Goal: Transaction & Acquisition: Purchase product/service

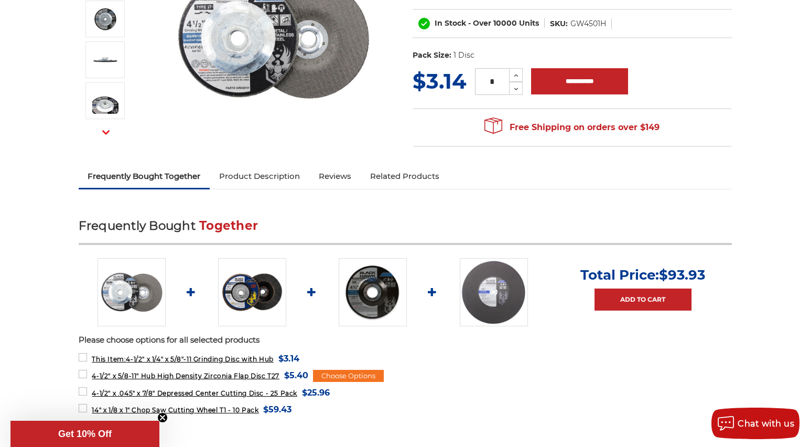
scroll to position [208, 0]
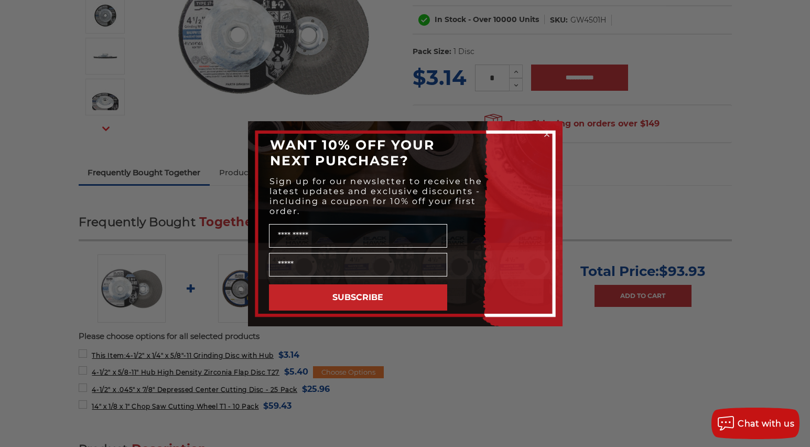
click at [674, 192] on div "Close dialog WANT 10% OFF YOUR NEXT PURCHASE? Sign up for our newsletter to rec…" at bounding box center [405, 223] width 810 height 447
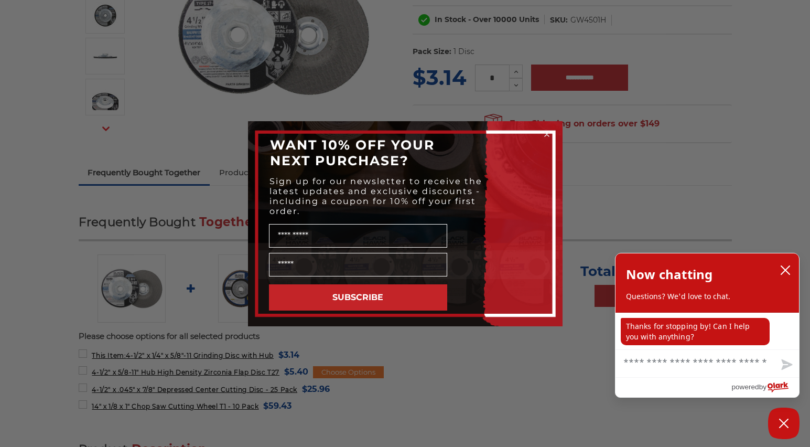
scroll to position [1, 0]
click at [613, 193] on div "Close dialog WANT 10% OFF YOUR NEXT PURCHASE? Sign up for our newsletter to rec…" at bounding box center [405, 223] width 810 height 447
click at [784, 270] on icon "close chatbox" at bounding box center [785, 270] width 8 height 8
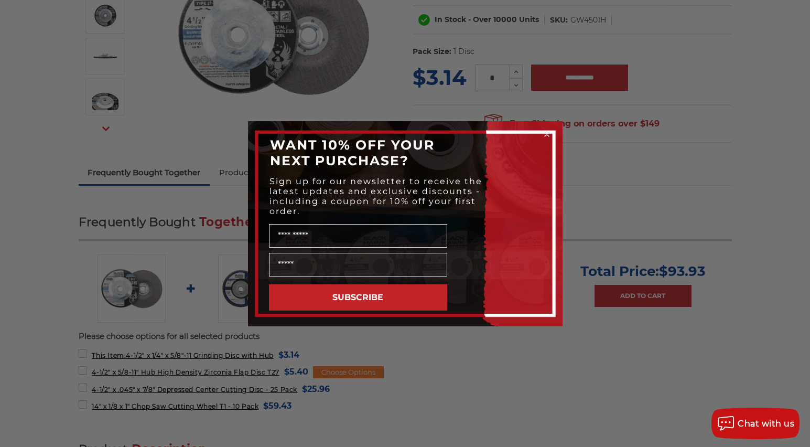
click at [551, 133] on circle "Close dialog" at bounding box center [547, 134] width 10 height 10
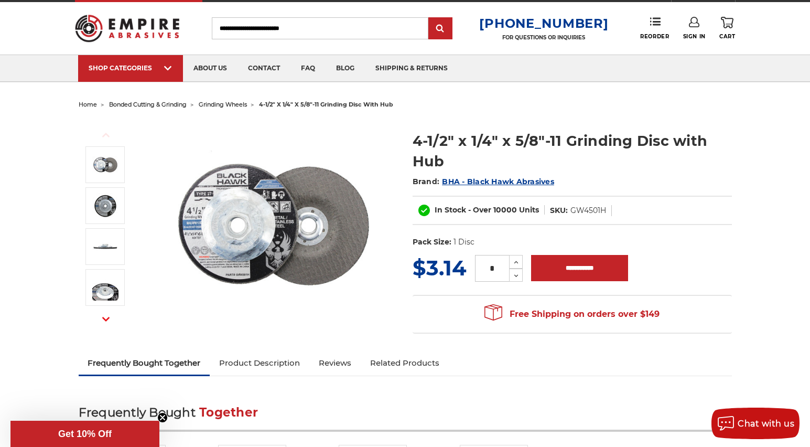
scroll to position [14, 0]
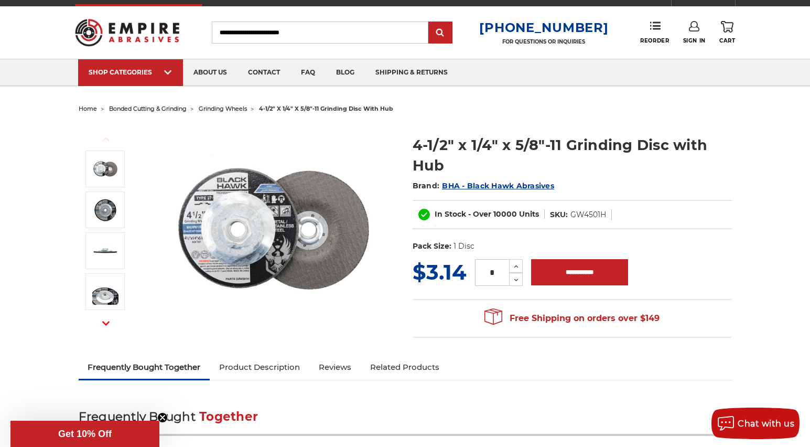
click at [693, 27] on icon at bounding box center [694, 26] width 10 height 10
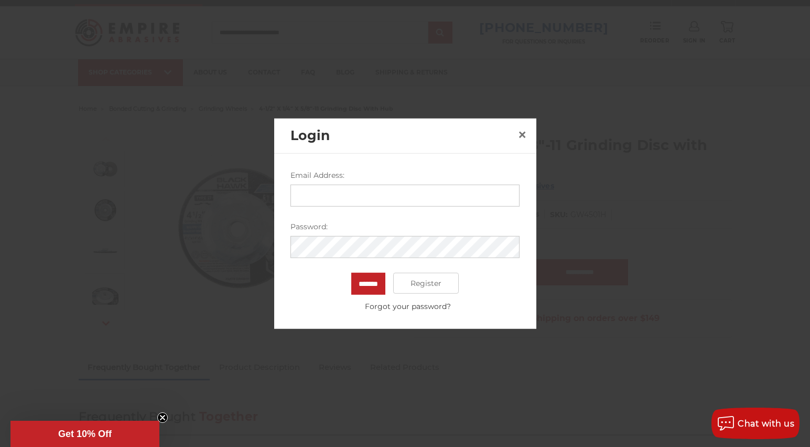
type input "**********"
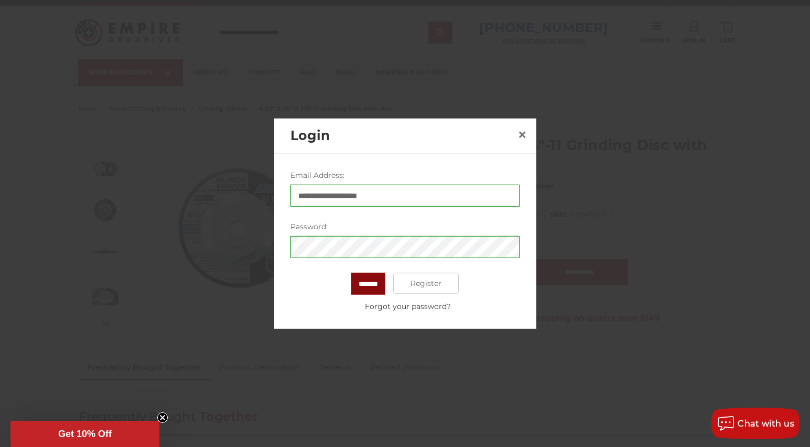
click at [359, 281] on input "*******" at bounding box center [368, 284] width 34 height 22
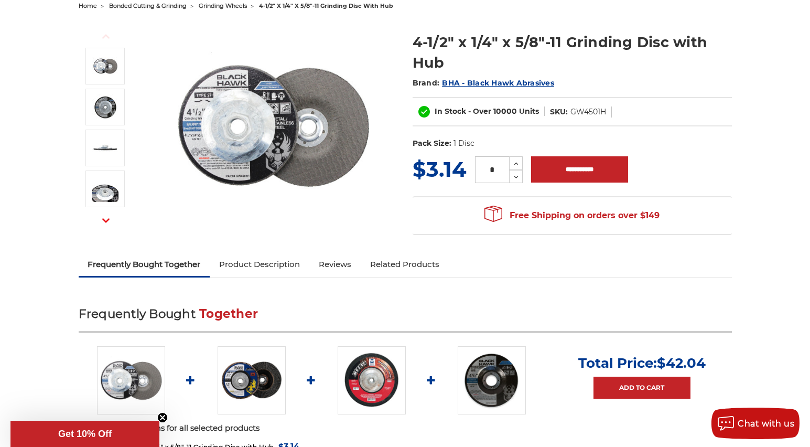
scroll to position [116, 0]
click at [517, 163] on icon at bounding box center [516, 163] width 8 height 9
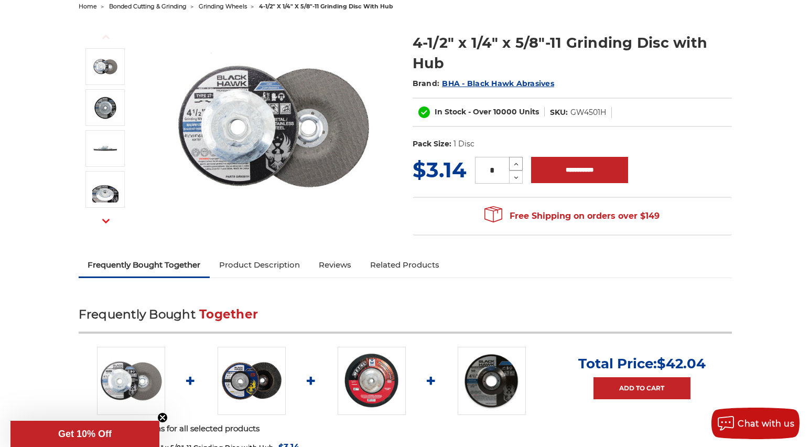
click at [517, 163] on icon at bounding box center [516, 163] width 8 height 9
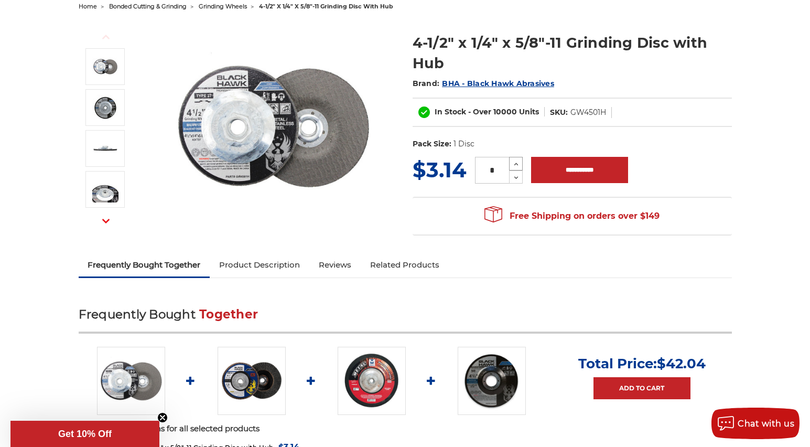
type input "**"
click at [565, 170] on input "**********" at bounding box center [579, 170] width 97 height 26
type input "**********"
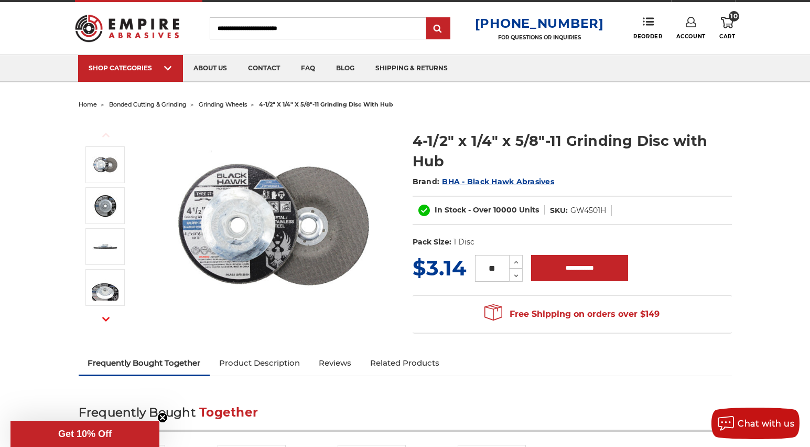
scroll to position [0, 0]
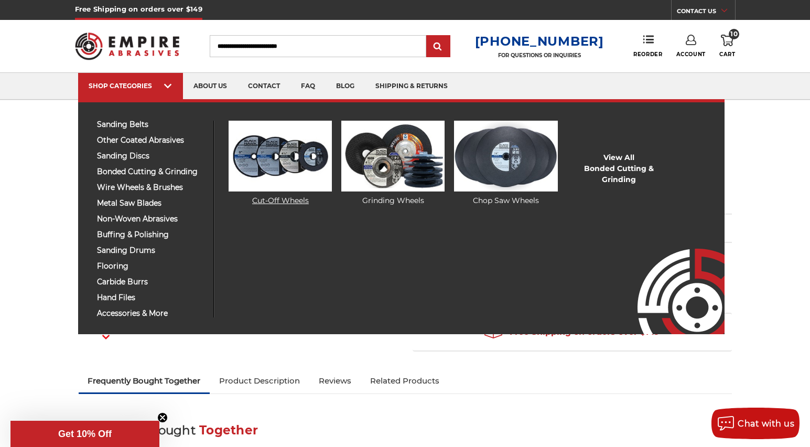
click at [266, 158] on img at bounding box center [280, 156] width 103 height 71
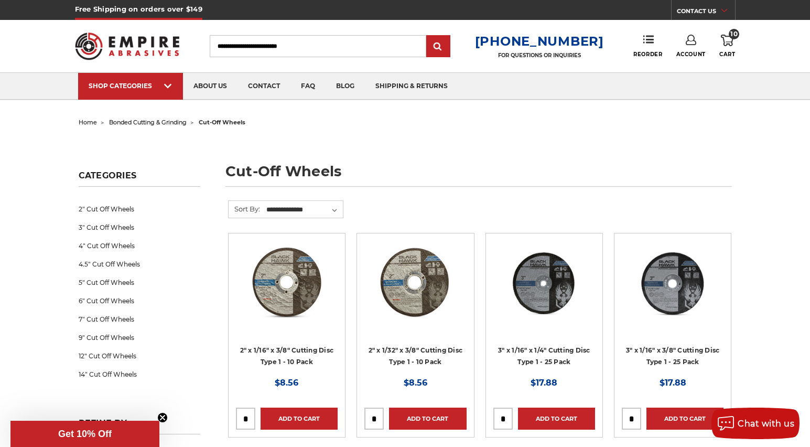
click at [732, 31] on span "10" at bounding box center [734, 34] width 10 height 10
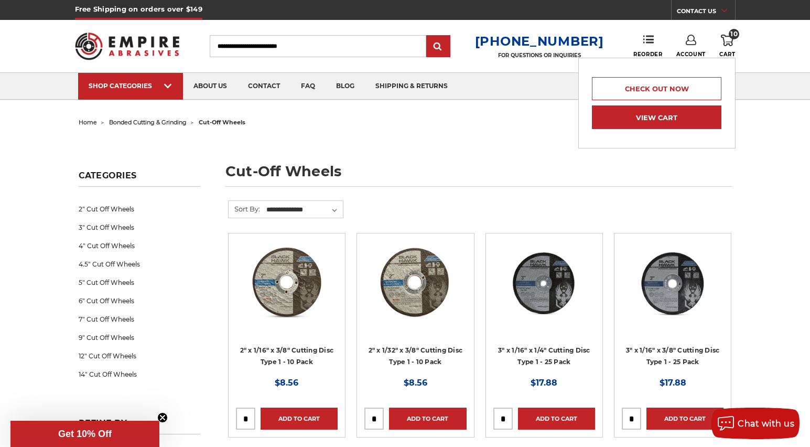
click at [653, 115] on link "View Cart" at bounding box center [656, 117] width 129 height 24
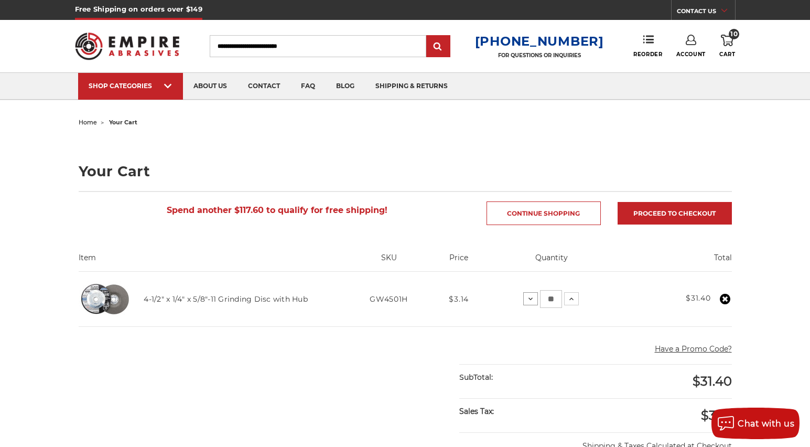
click at [532, 297] on icon at bounding box center [531, 299] width 8 height 8
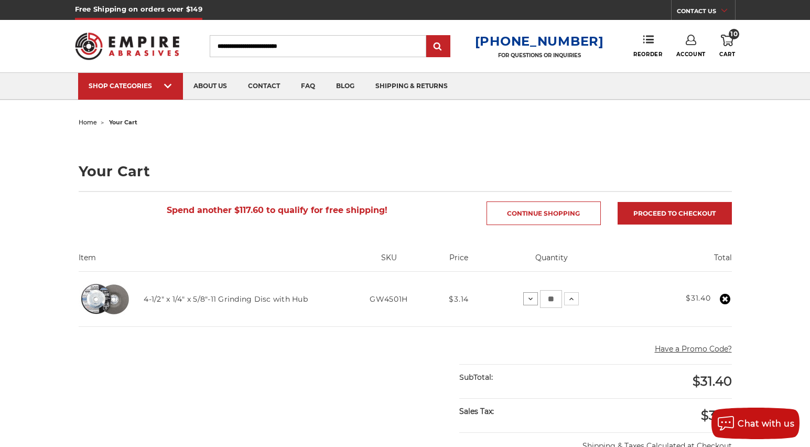
click at [532, 297] on icon at bounding box center [531, 299] width 8 height 8
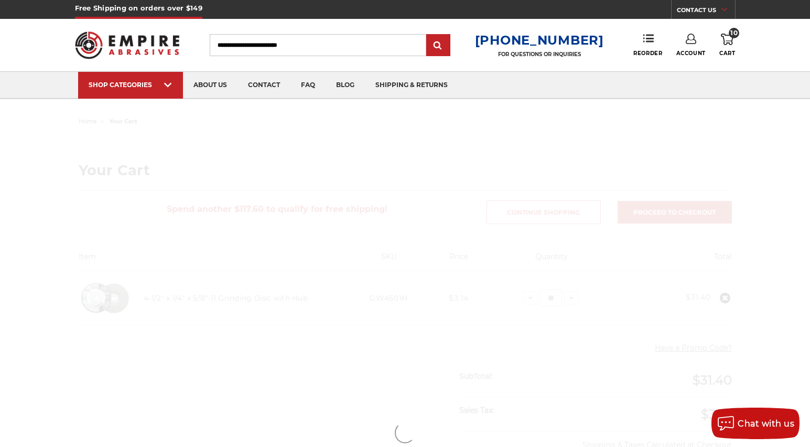
scroll to position [1, 0]
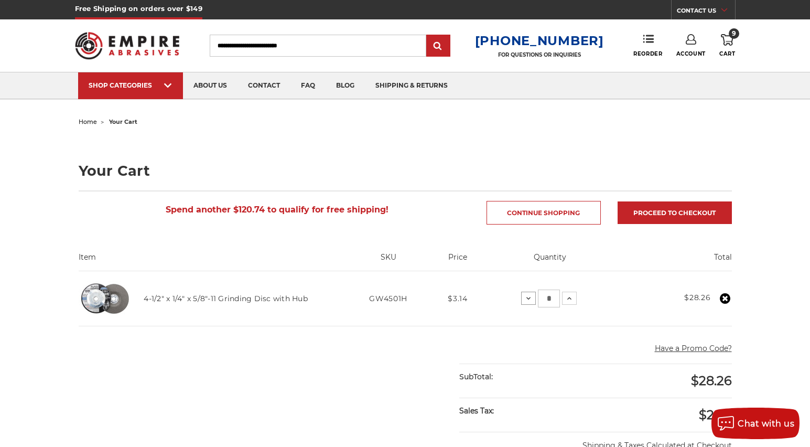
click at [529, 300] on icon at bounding box center [528, 298] width 8 height 8
click at [547, 293] on input "*" at bounding box center [553, 298] width 22 height 18
type input "*"
click at [593, 301] on td "Quantity: Decrease Quantity: * Increase Quantity:" at bounding box center [553, 298] width 139 height 55
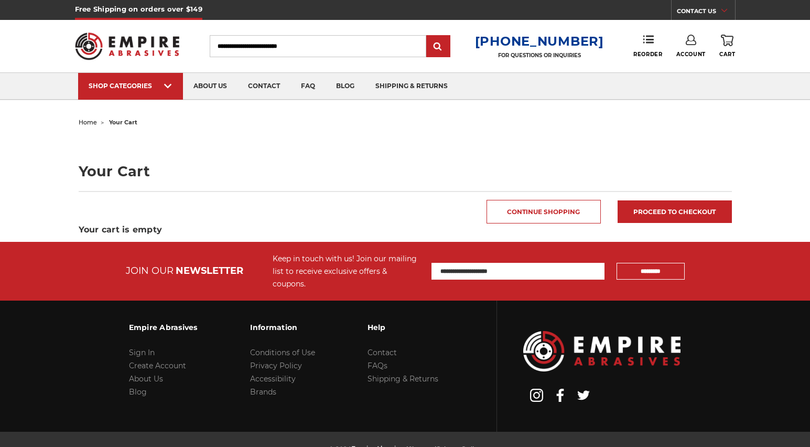
scroll to position [1, 0]
